Goal: Navigation & Orientation: Find specific page/section

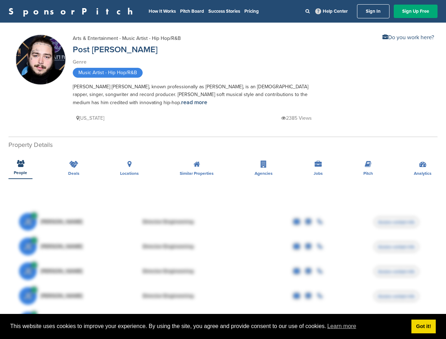
click at [223, 327] on span "This website uses cookies to improve your experience. By using the site, you ag…" at bounding box center [208, 326] width 396 height 11
click at [223, 222] on div "Director Engineering" at bounding box center [195, 222] width 106 height 6
click at [223, 247] on div "Director Engineering" at bounding box center [195, 247] width 106 height 6
click at [223, 271] on div "Director Engineering" at bounding box center [195, 272] width 106 height 6
click at [223, 296] on div "Director Engineering" at bounding box center [195, 296] width 106 height 6
